Goal: Answer question/provide support

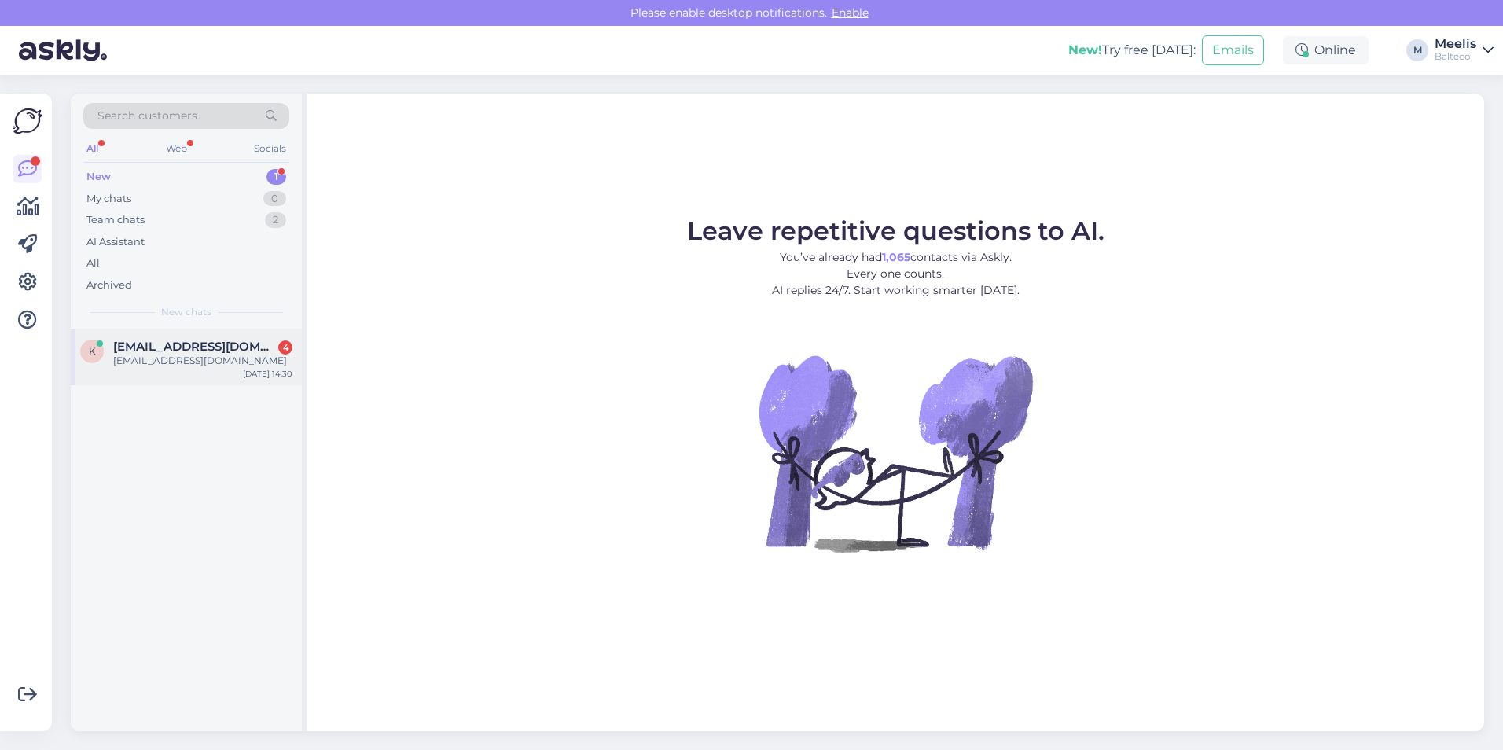
click at [164, 353] on span "[EMAIL_ADDRESS][DOMAIN_NAME]" at bounding box center [195, 347] width 164 height 14
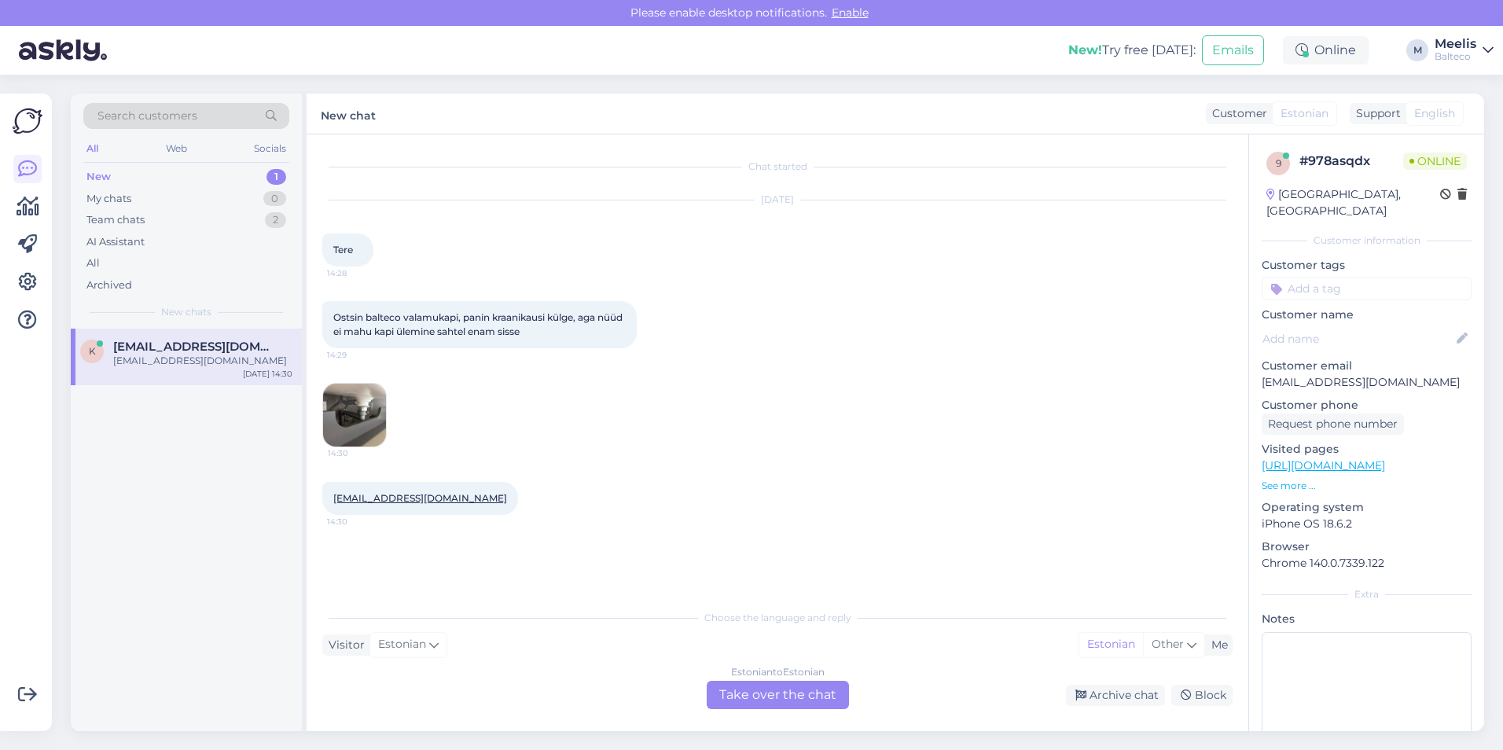
click at [332, 404] on img at bounding box center [354, 415] width 63 height 63
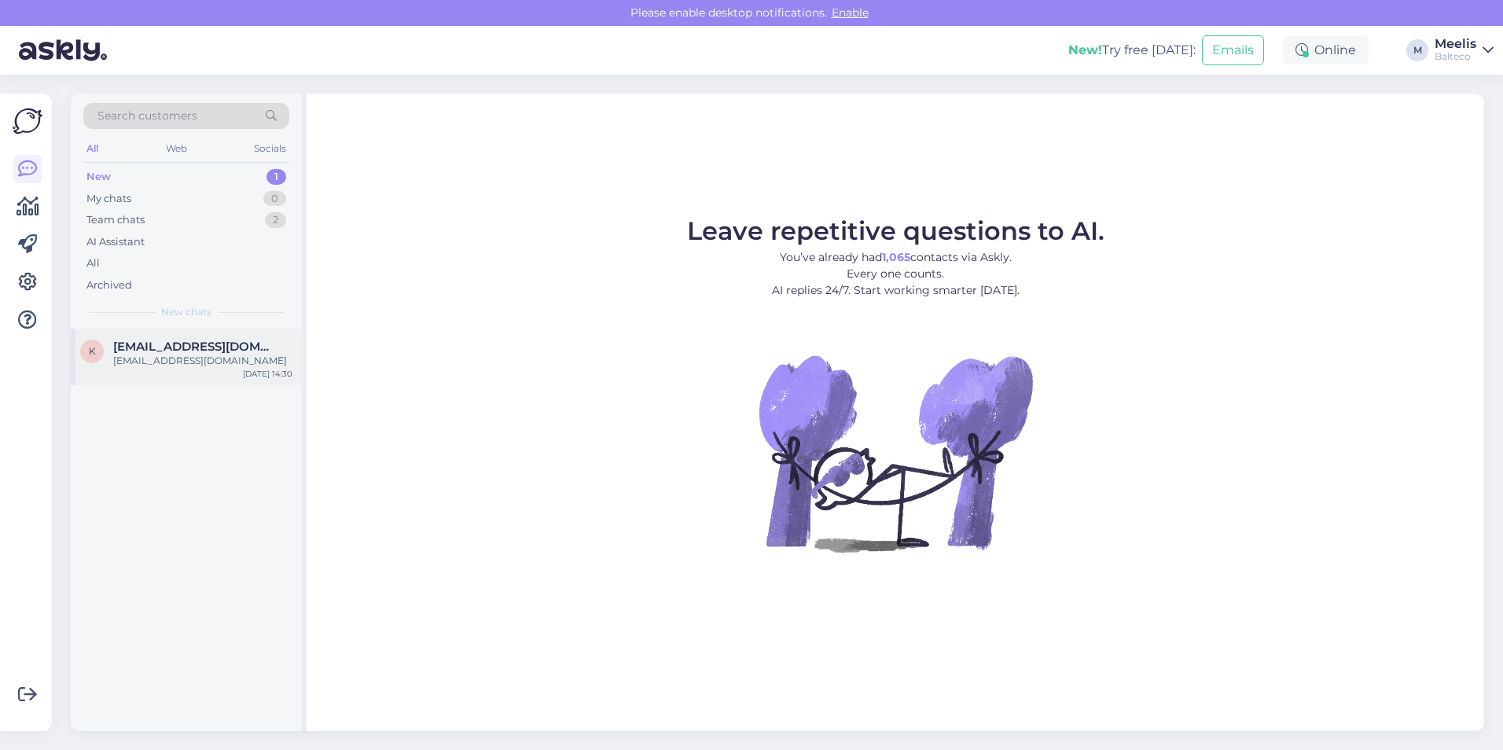
click at [225, 354] on div "[EMAIL_ADDRESS][DOMAIN_NAME]" at bounding box center [202, 361] width 179 height 14
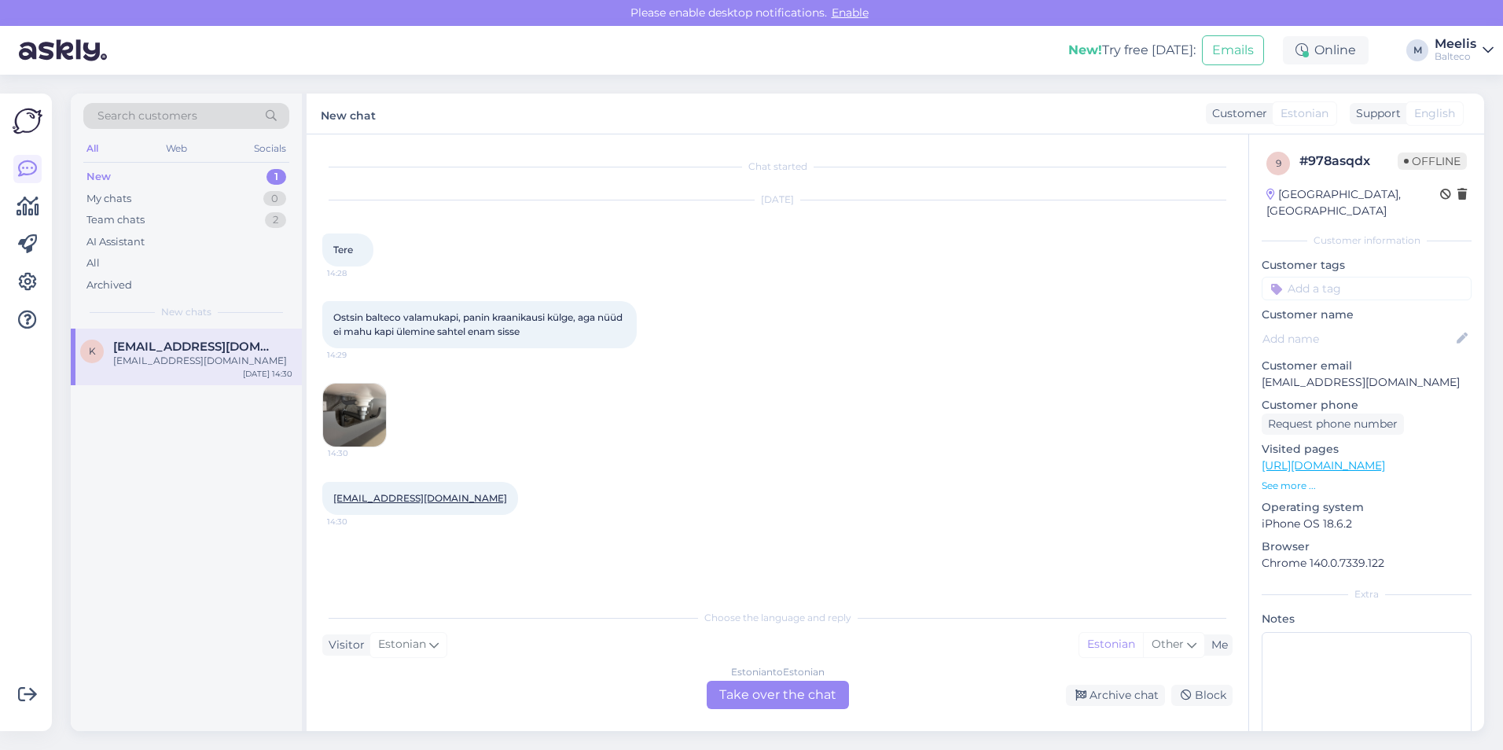
click at [366, 425] on img at bounding box center [354, 415] width 63 height 63
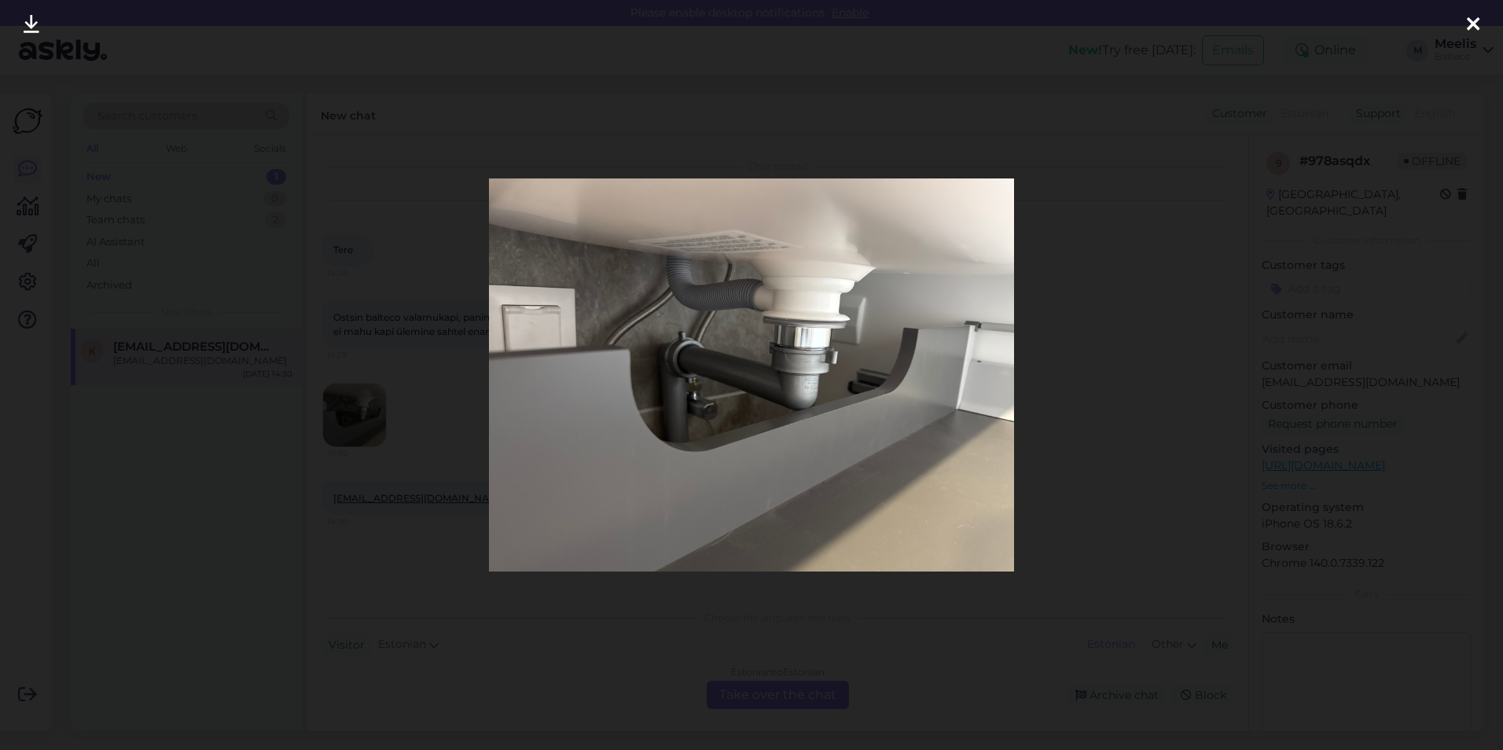
click at [1169, 287] on div at bounding box center [751, 375] width 1503 height 750
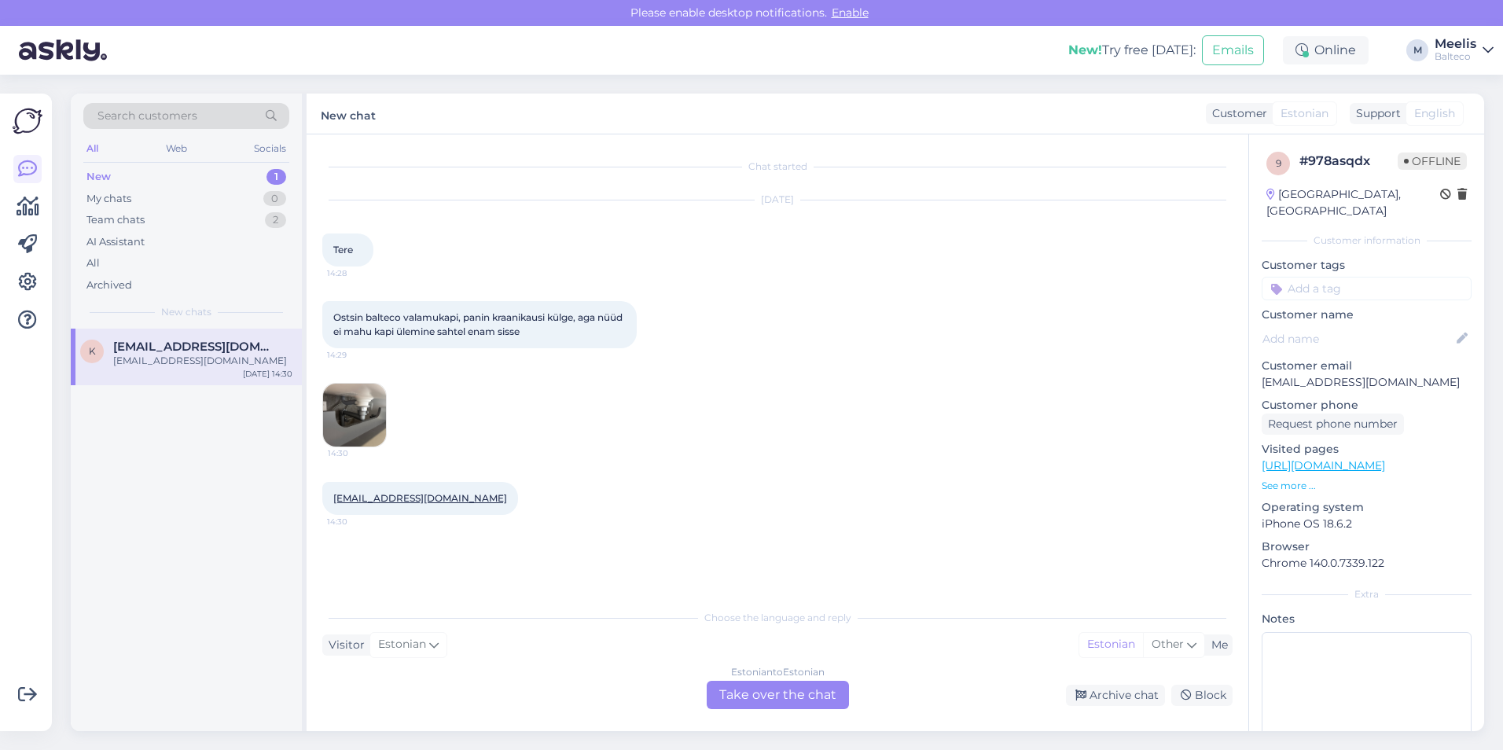
click at [356, 408] on img at bounding box center [354, 415] width 63 height 63
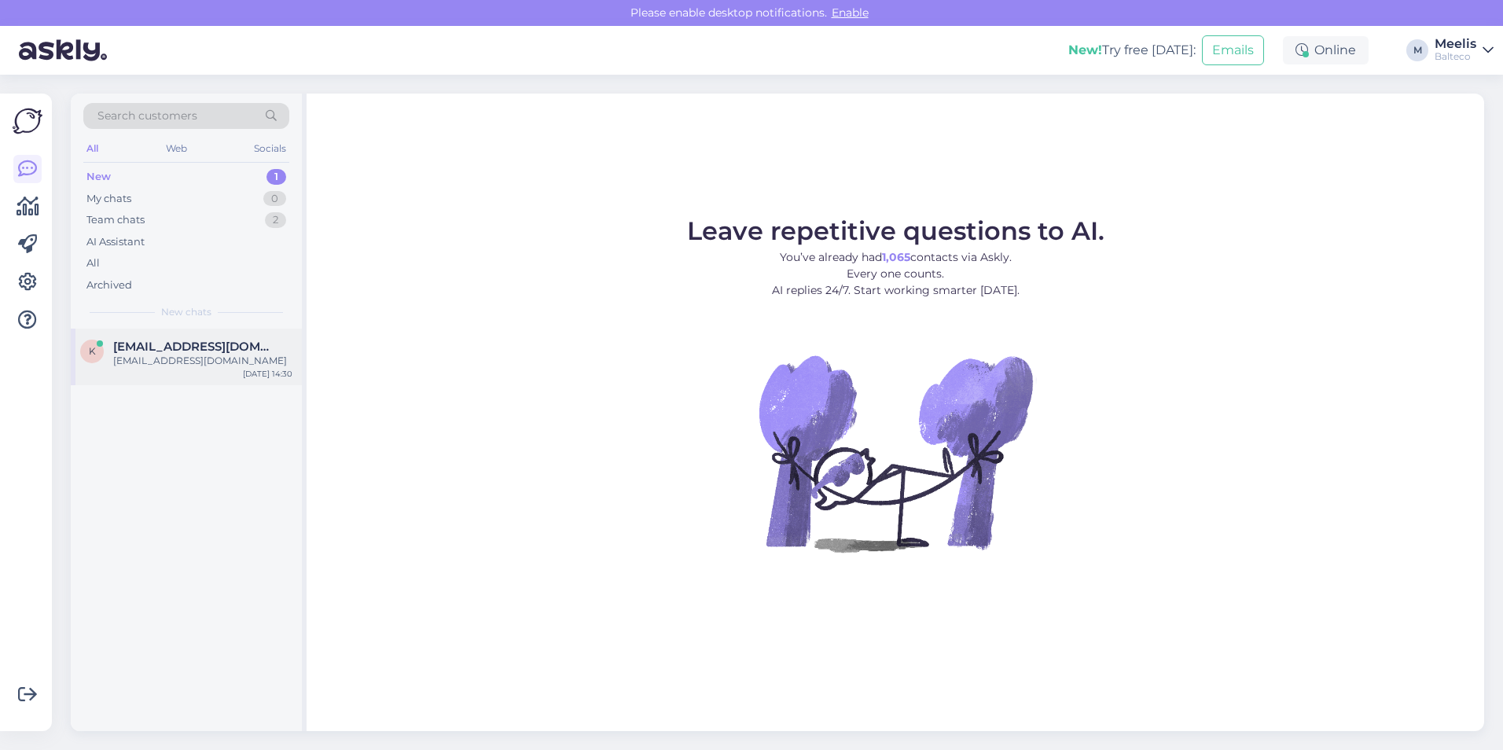
click at [181, 346] on span "[EMAIL_ADDRESS][DOMAIN_NAME]" at bounding box center [195, 347] width 164 height 14
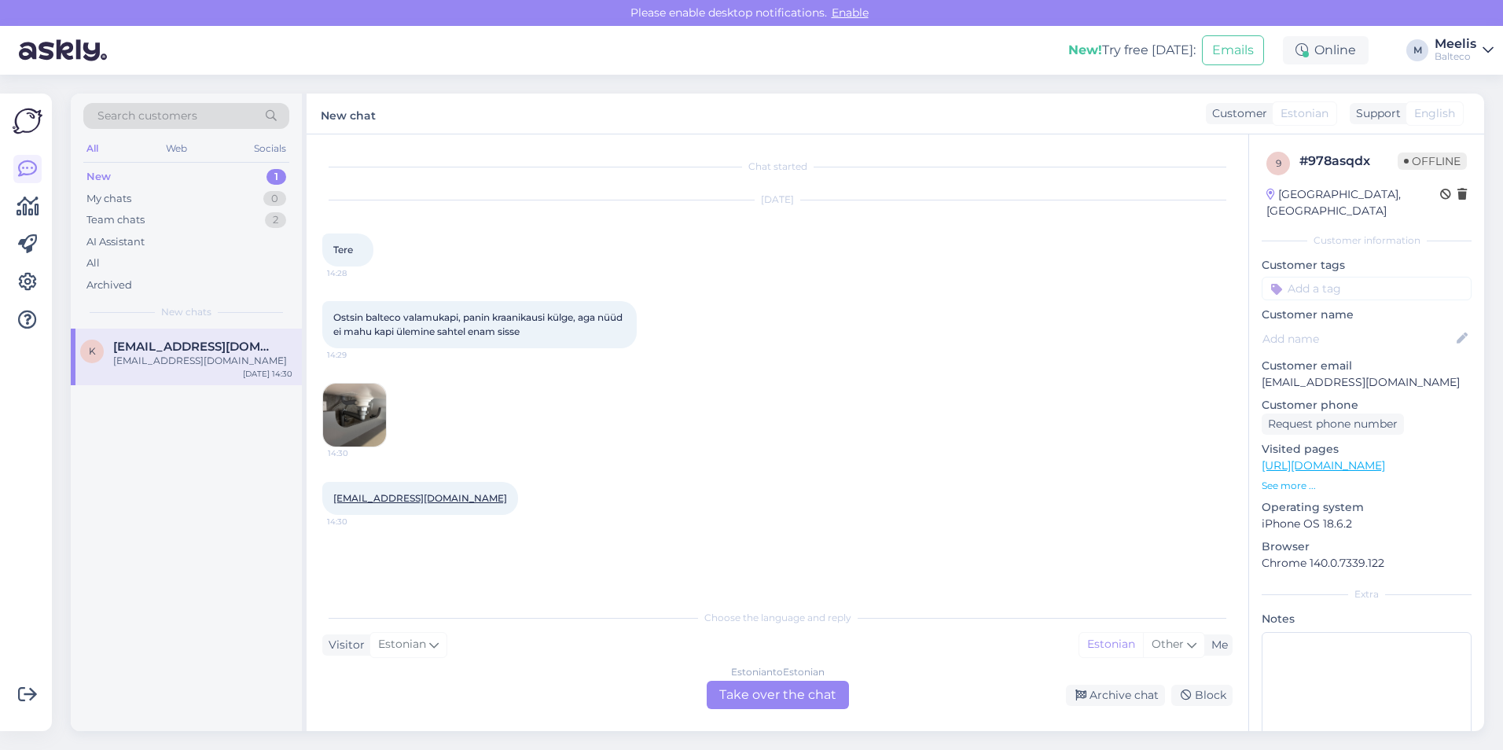
click at [348, 405] on img at bounding box center [354, 415] width 63 height 63
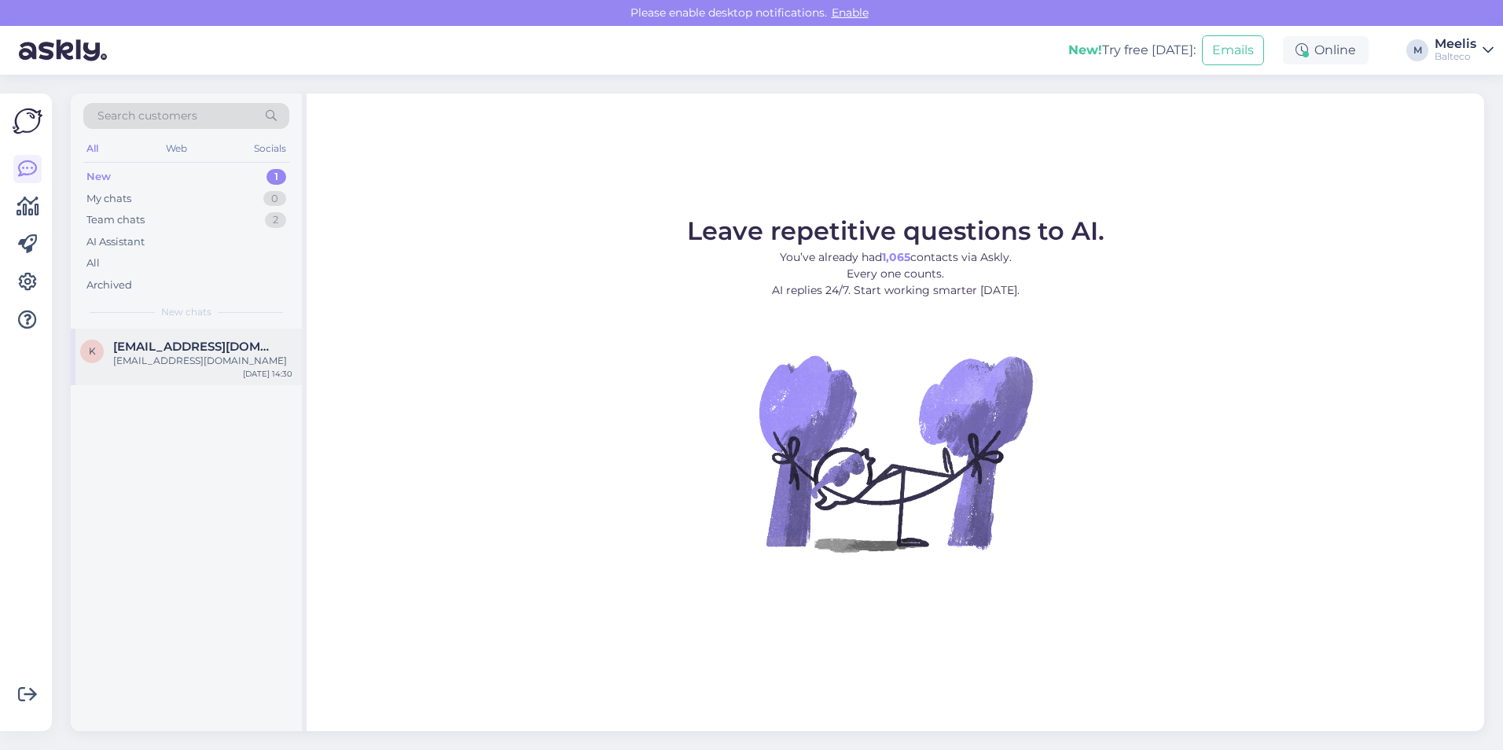
click at [207, 356] on div "[EMAIL_ADDRESS][DOMAIN_NAME]" at bounding box center [202, 361] width 179 height 14
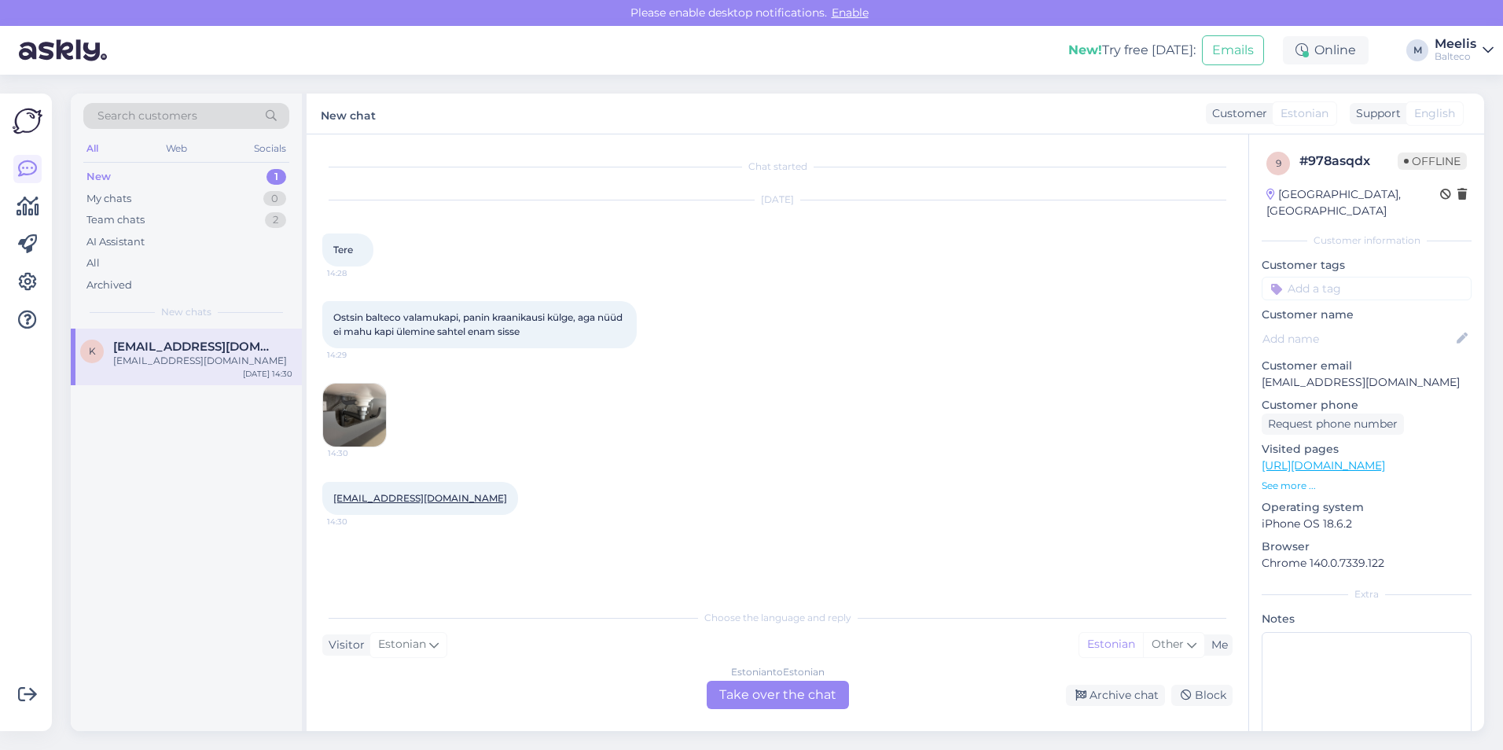
click at [355, 420] on img at bounding box center [354, 415] width 63 height 63
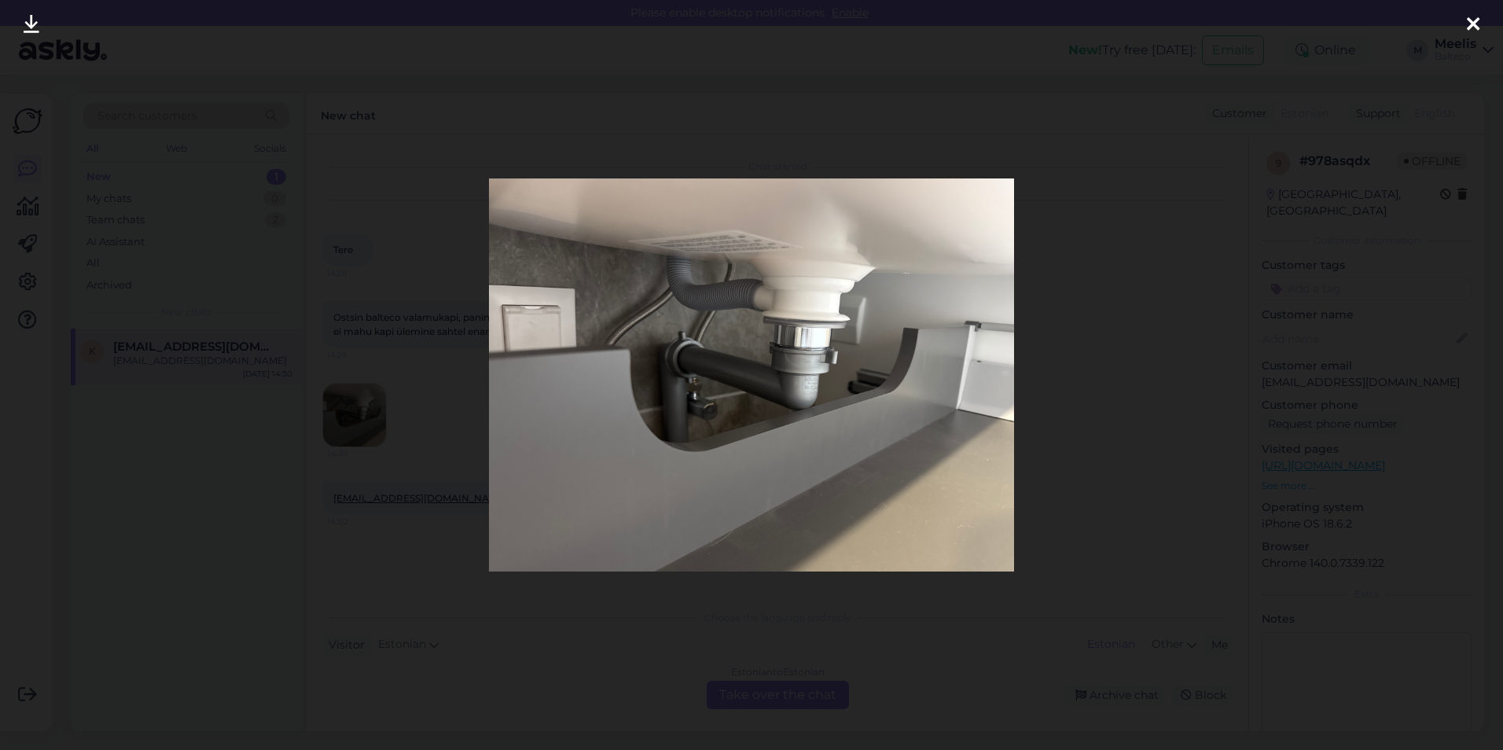
drag, startPoint x: 544, startPoint y: 354, endPoint x: 32, endPoint y: 26, distance: 607.8
click at [32, 26] on icon at bounding box center [32, 25] width 16 height 20
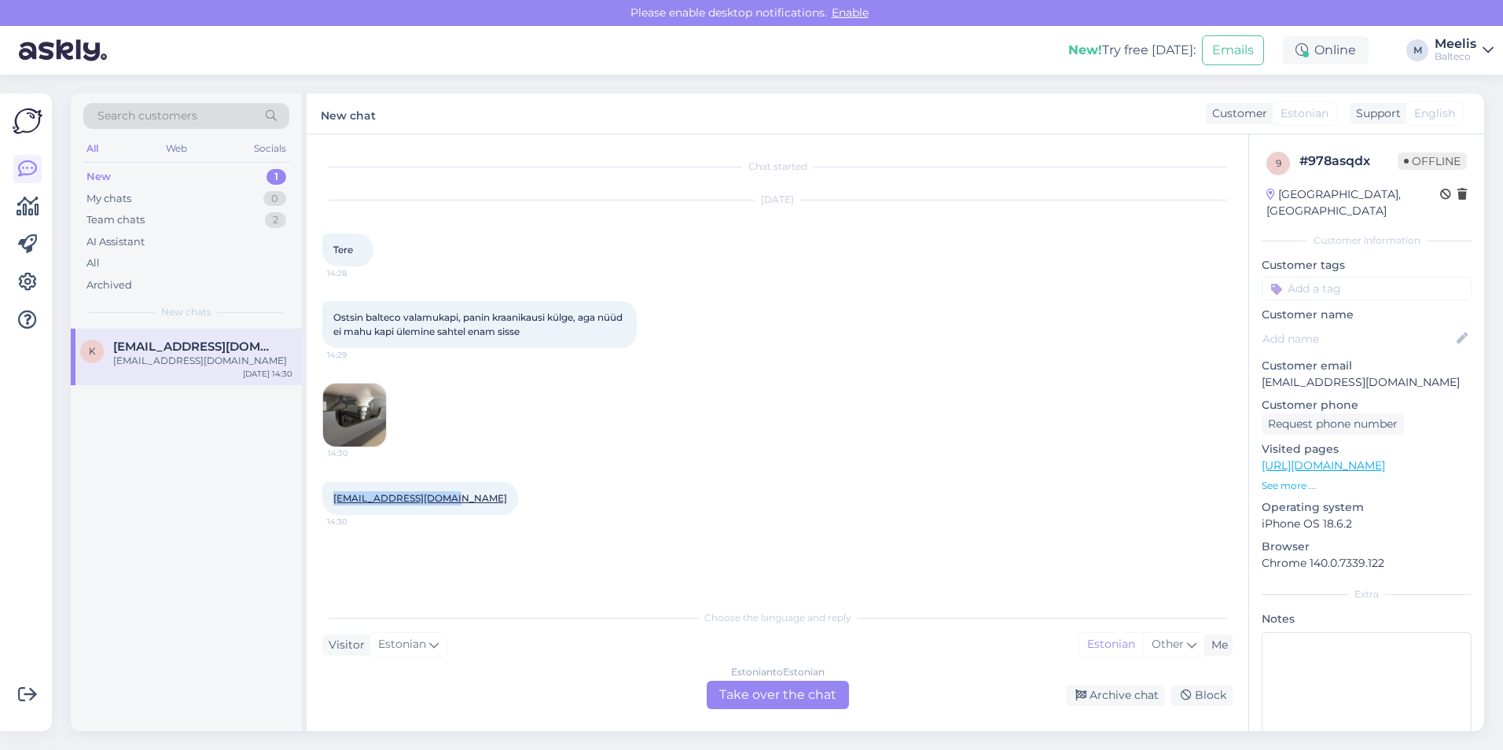
drag, startPoint x: 454, startPoint y: 504, endPoint x: 316, endPoint y: 506, distance: 137.6
click at [316, 506] on div "Chat started Sep 17 2025 Tere 14:28 Ostsin balteco valamukapi, panin kraanikaus…" at bounding box center [778, 432] width 942 height 597
drag, startPoint x: 316, startPoint y: 506, endPoint x: 351, endPoint y: 499, distance: 35.2
copy link "[EMAIL_ADDRESS][DOMAIN_NAME]"
drag, startPoint x: 419, startPoint y: 594, endPoint x: 470, endPoint y: 662, distance: 84.8
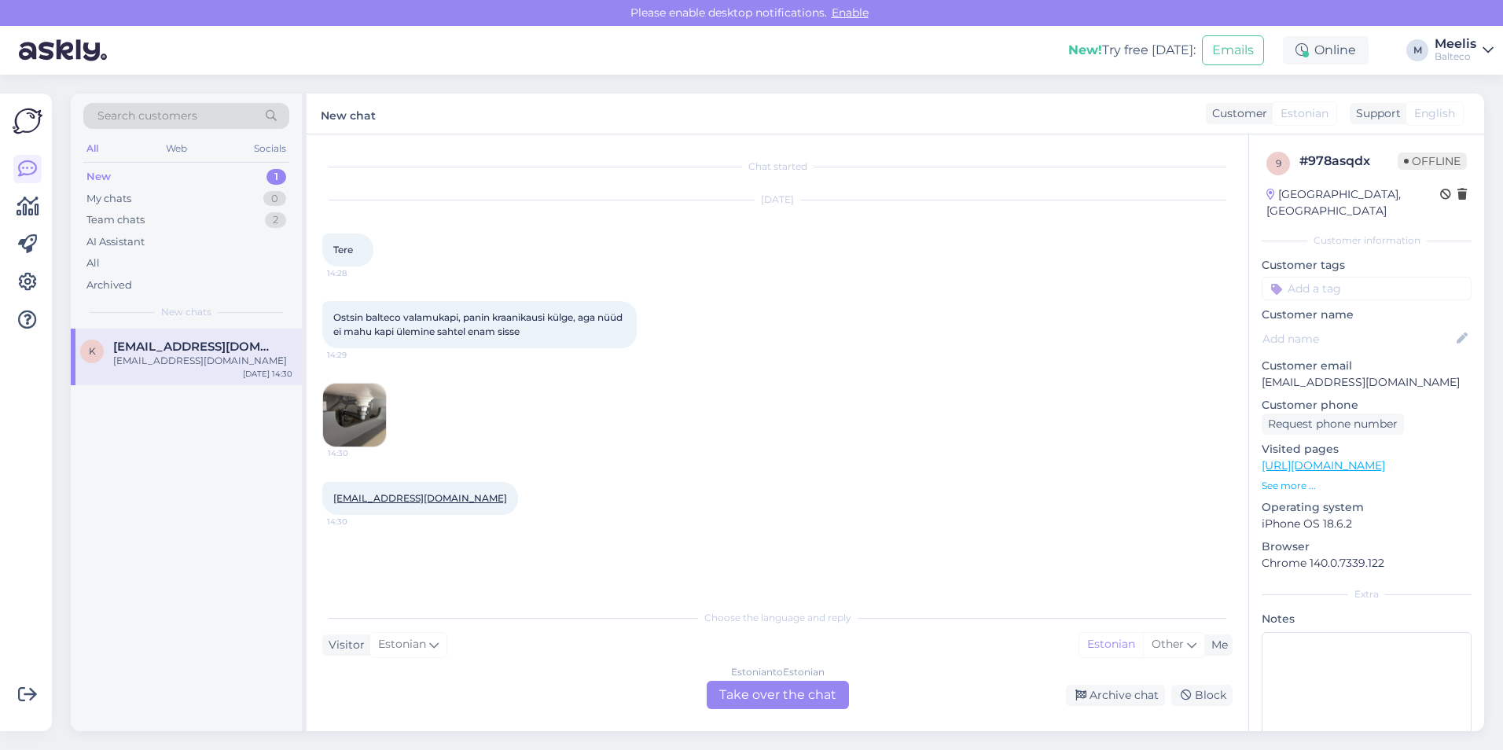
click at [419, 595] on div "Chat started Sep 17 2025 Tere 14:28 Ostsin balteco valamukapi, panin kraanikaus…" at bounding box center [778, 432] width 942 height 597
drag, startPoint x: 454, startPoint y: 677, endPoint x: 445, endPoint y: 670, distance: 11.2
click at [451, 675] on div "Choose the language and reply Visitor Estonian Me Estonian Other Estonian to Es…" at bounding box center [777, 655] width 910 height 108
drag, startPoint x: 469, startPoint y: 631, endPoint x: 478, endPoint y: 630, distance: 8.7
click at [471, 631] on div "Choose the language and reply Visitor Estonian Me Estonian Other Estonian to Es…" at bounding box center [777, 655] width 910 height 108
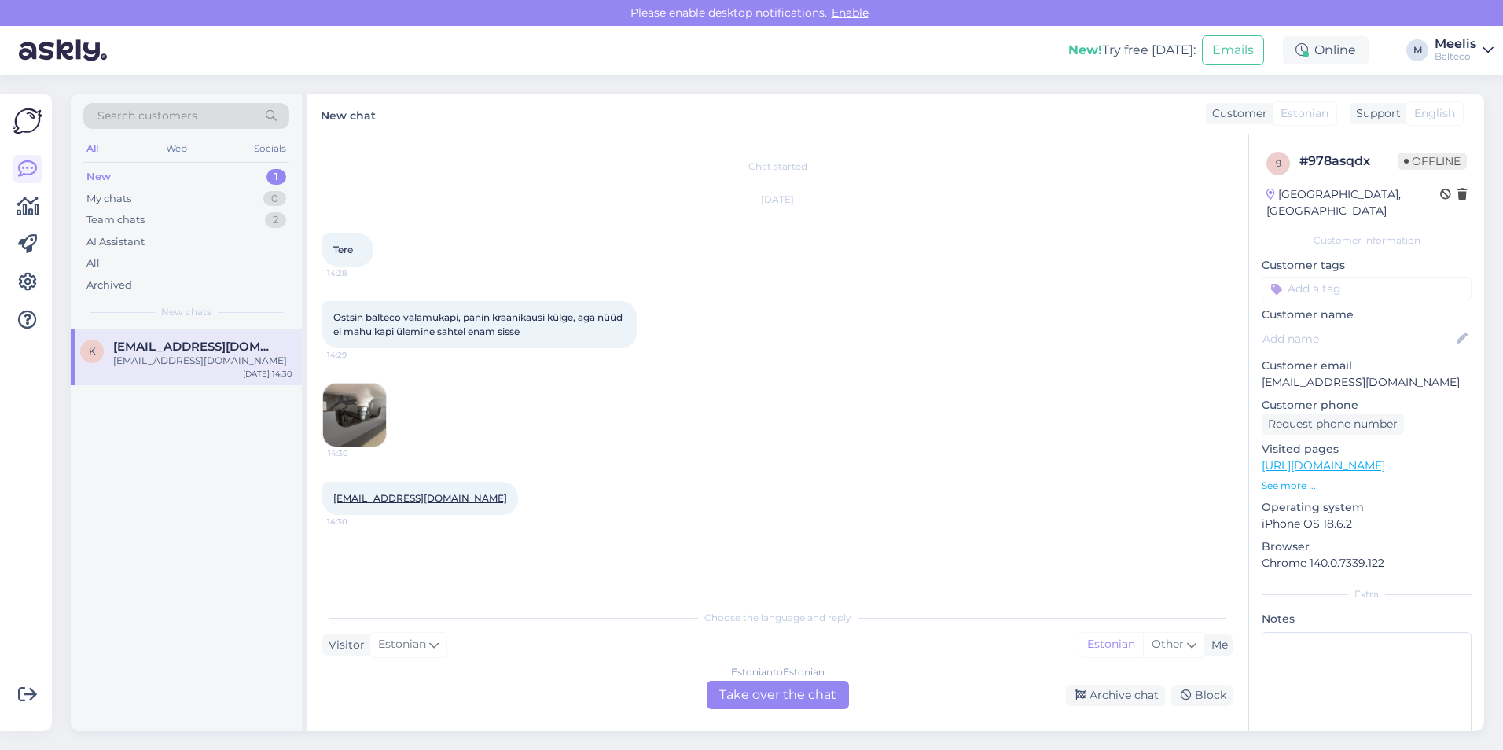
click at [773, 697] on div "Estonian to Estonian Take over the chat" at bounding box center [778, 695] width 142 height 28
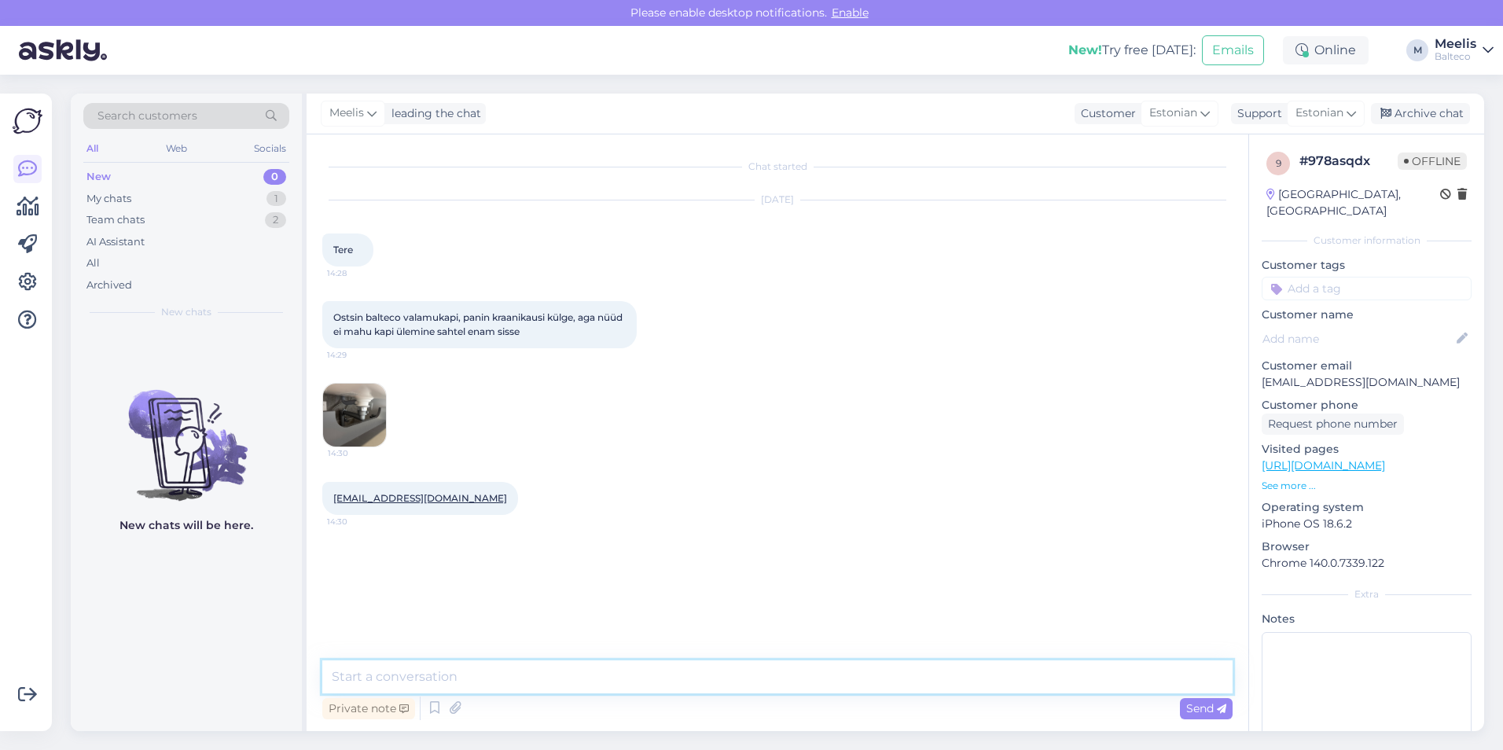
click at [436, 684] on textarea at bounding box center [777, 676] width 910 height 33
type textarea "Tere, edastame Teie mure salongi. Kas leiate meile tellimuse numbri?"
